Goal: Check status

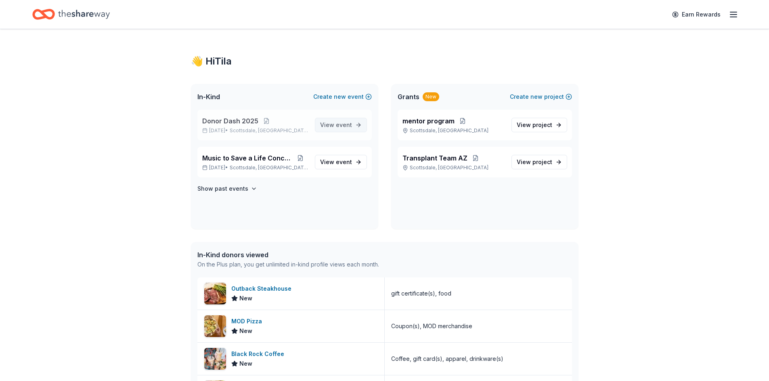
click at [336, 121] on span "View event" at bounding box center [336, 125] width 32 height 10
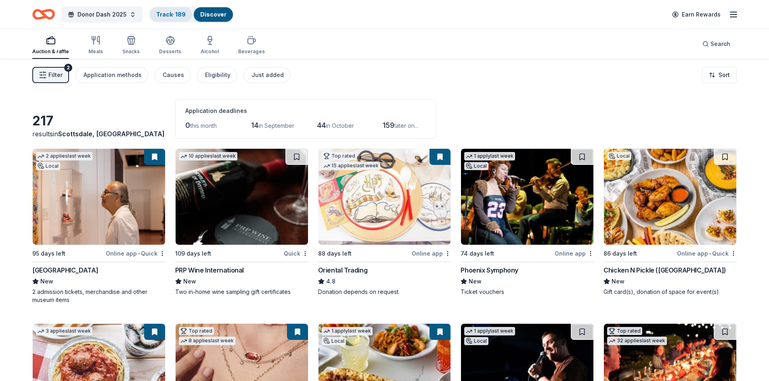
click at [171, 14] on link "Track · 189" at bounding box center [170, 14] width 29 height 7
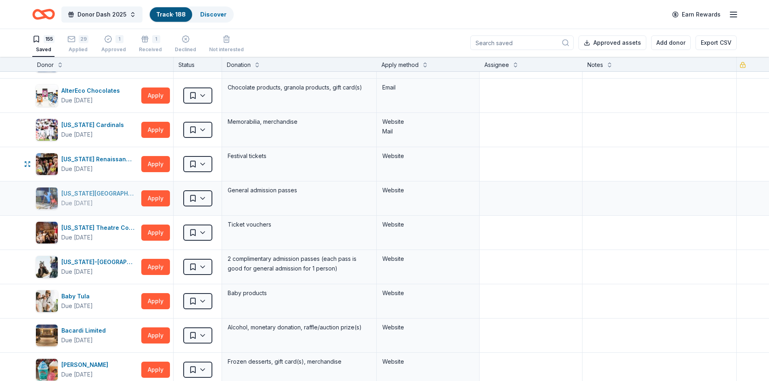
scroll to position [40, 0]
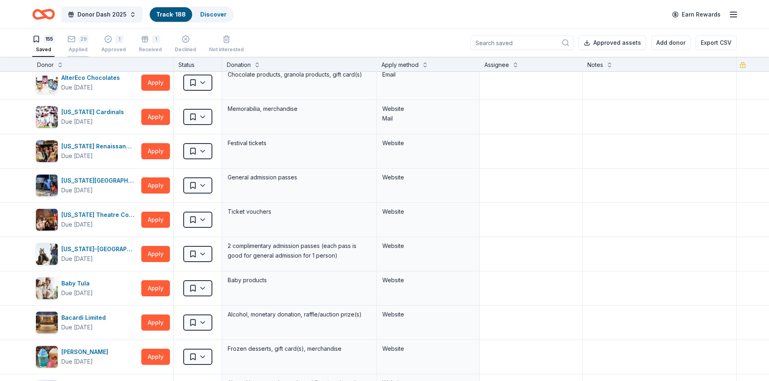
click at [76, 40] on div "29" at bounding box center [77, 39] width 21 height 8
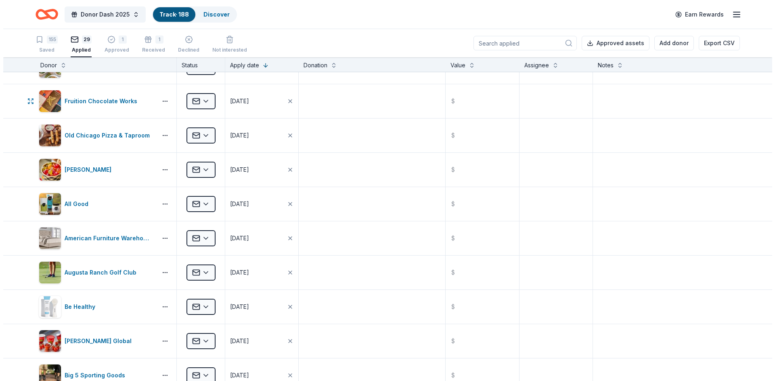
scroll to position [202, 0]
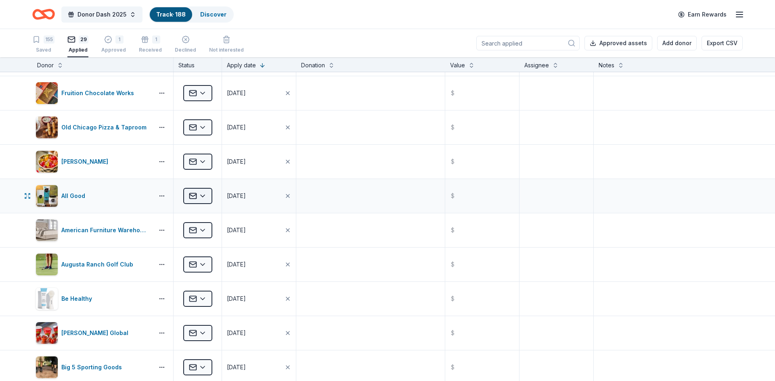
click at [203, 197] on html "Donor Dash 2025 Track · 188 Discover Earn Rewards 155 Saved 29 Applied 1 Approv…" at bounding box center [387, 190] width 775 height 381
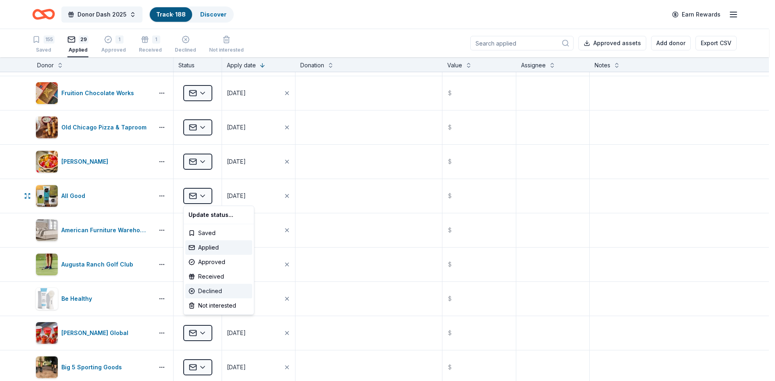
click at [203, 291] on div "Declined" at bounding box center [218, 291] width 67 height 15
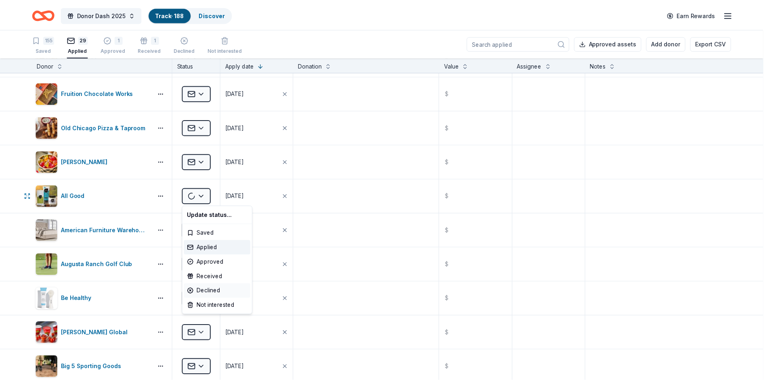
scroll to position [167, 0]
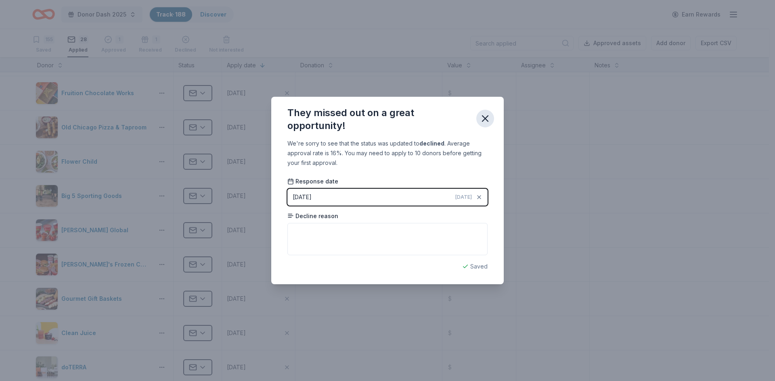
click at [483, 116] on icon "button" at bounding box center [485, 119] width 6 height 6
